Goal: Task Accomplishment & Management: Use online tool/utility

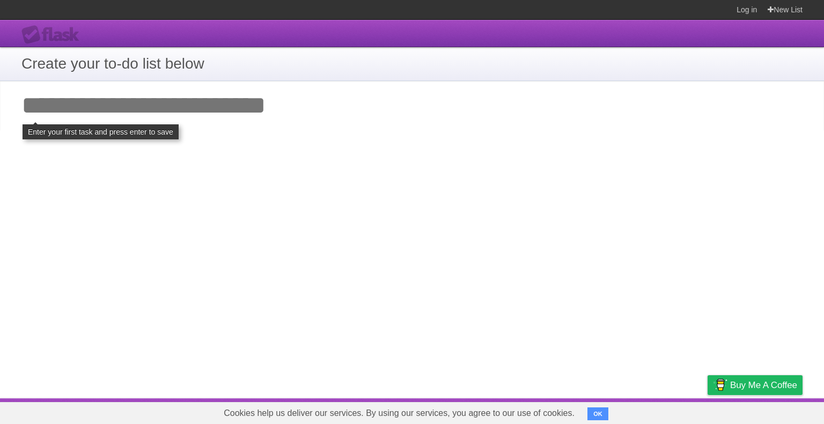
click input "**********" at bounding box center [0, 0] width 0 height 0
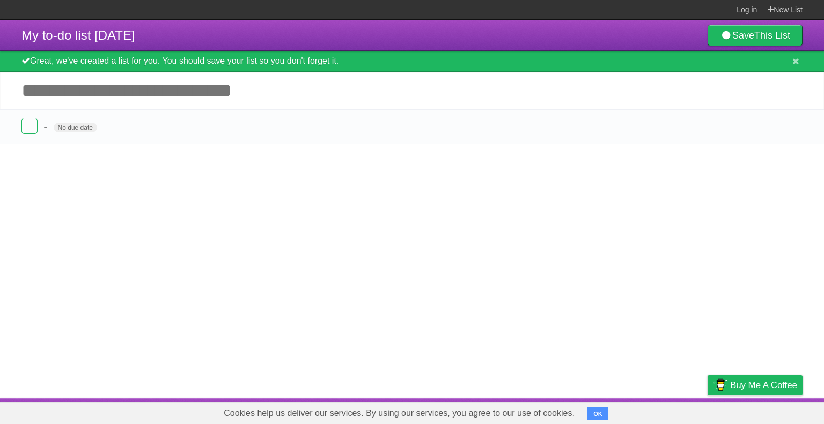
click at [184, 98] on input "Add another task" at bounding box center [412, 91] width 824 height 38
click at [95, 114] on li "- No due date White Red Blue Green Purple Orange" at bounding box center [412, 126] width 824 height 35
click at [197, 130] on form "- No due date White Red Blue Green Purple Orange" at bounding box center [411, 127] width 781 height 18
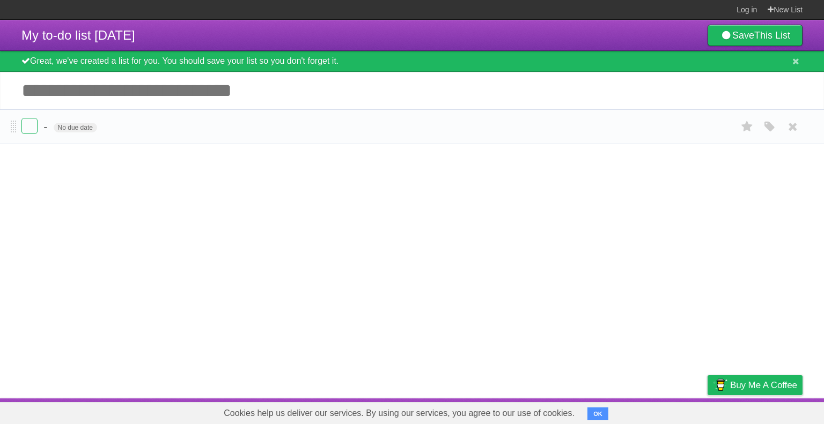
click at [197, 130] on form "- No due date White Red Blue Green Purple Orange" at bounding box center [411, 127] width 781 height 18
click at [26, 125] on label at bounding box center [29, 126] width 16 height 16
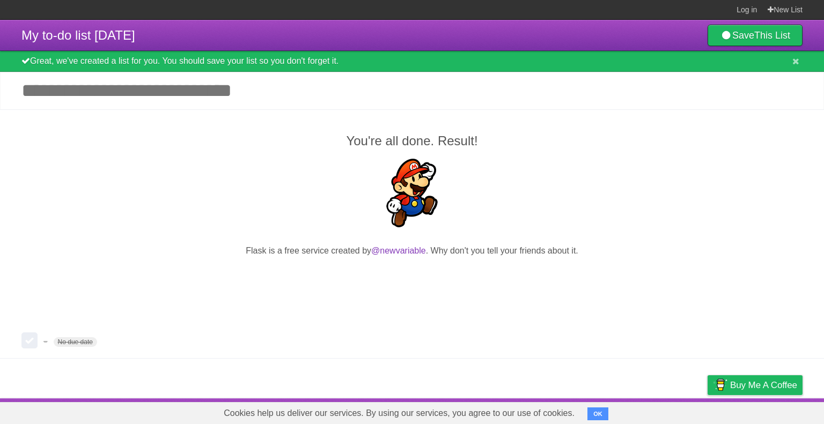
click at [356, 171] on p at bounding box center [411, 195] width 781 height 72
click at [349, 104] on input "Add another task" at bounding box center [412, 91] width 824 height 38
